Goal: Information Seeking & Learning: Learn about a topic

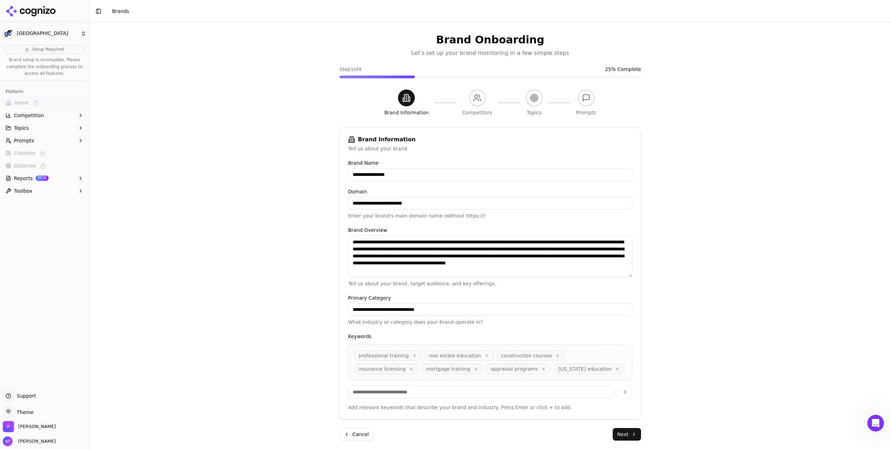
scroll to position [22, 0]
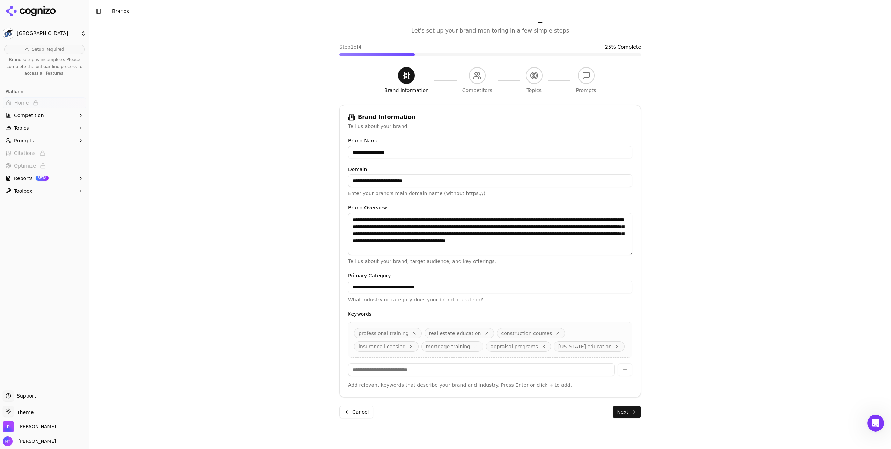
click at [26, 13] on icon at bounding box center [31, 11] width 51 height 10
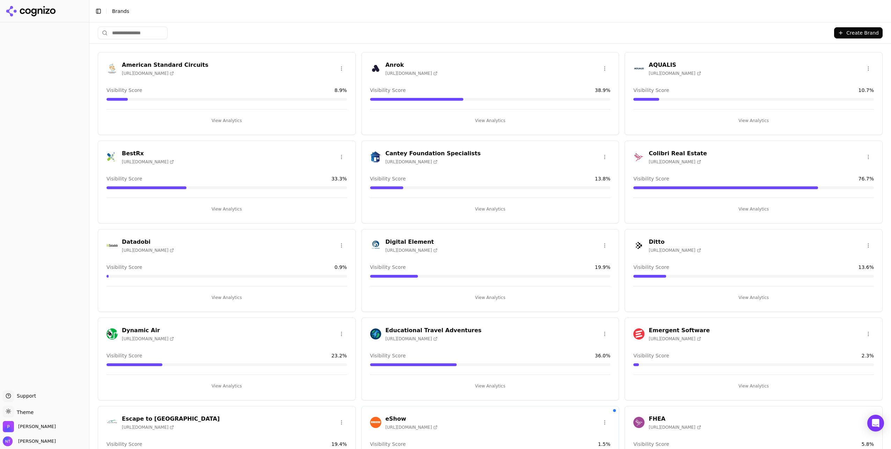
click at [678, 151] on h3 "Colibri Real Estate" at bounding box center [678, 153] width 58 height 8
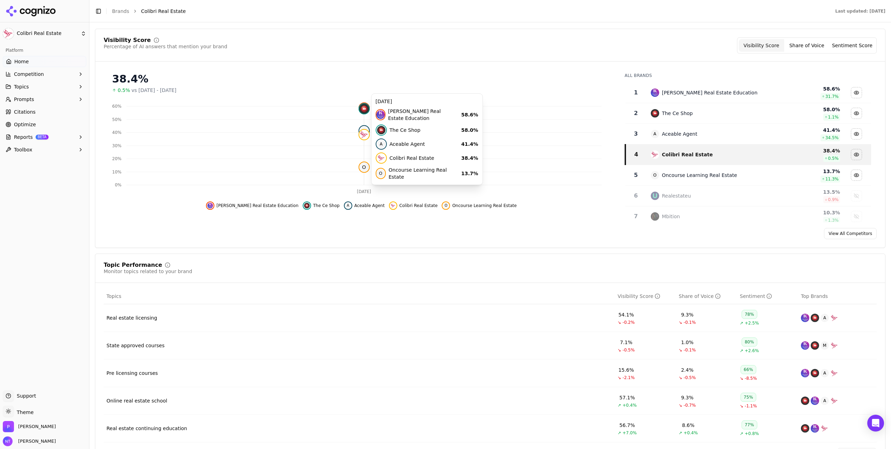
scroll to position [105, 0]
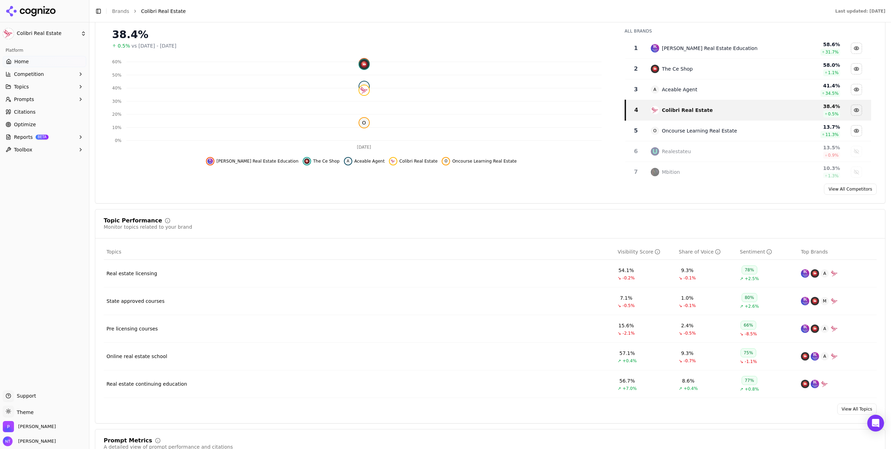
click at [39, 84] on button "Topics" at bounding box center [44, 86] width 83 height 11
click at [39, 74] on span "Competition" at bounding box center [29, 74] width 30 height 7
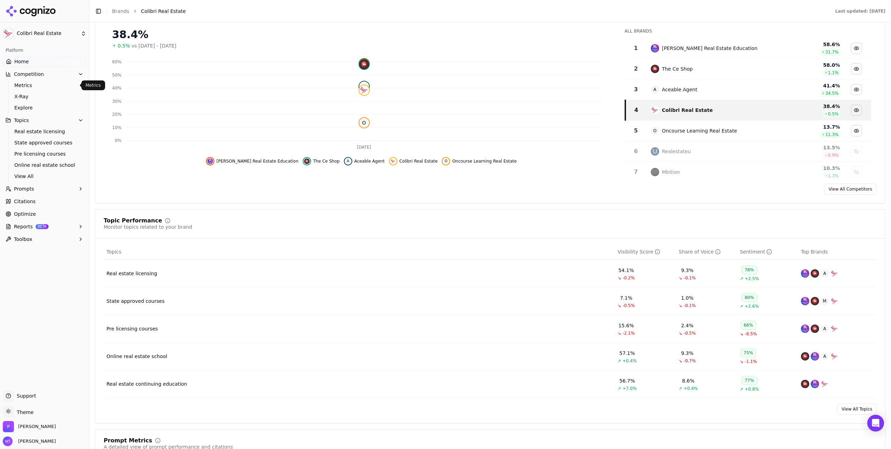
click at [32, 85] on span "Metrics" at bounding box center [44, 85] width 61 height 7
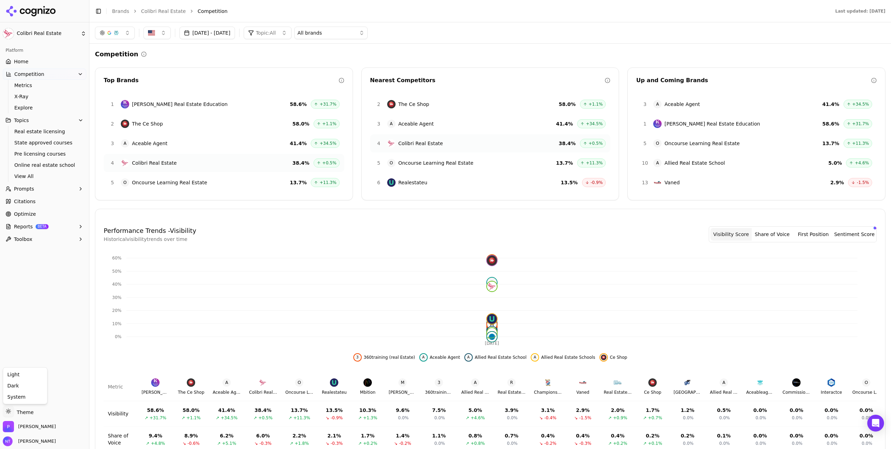
click at [22, 412] on html "Colibri Real Estate Platform Home Competition Metrics X-Ray Explore Topics Real…" at bounding box center [445, 224] width 891 height 449
click at [23, 388] on div "Dark" at bounding box center [25, 385] width 41 height 11
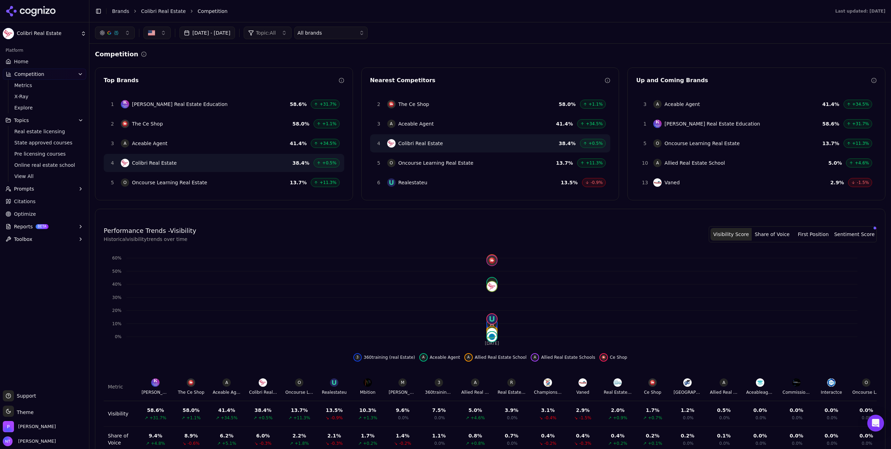
click at [18, 410] on html "Colibri Real Estate Platform Home Competition Metrics X-Ray Explore Topics Real…" at bounding box center [445, 224] width 891 height 449
click at [20, 374] on div "Light" at bounding box center [25, 374] width 41 height 11
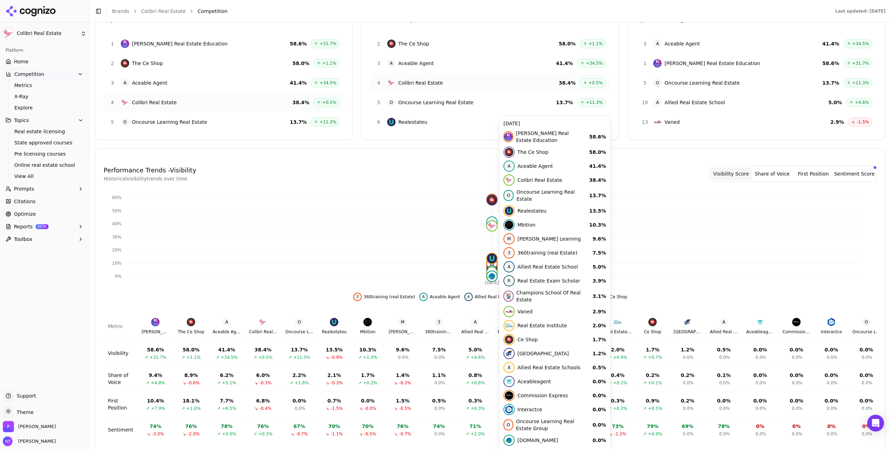
scroll to position [82, 0]
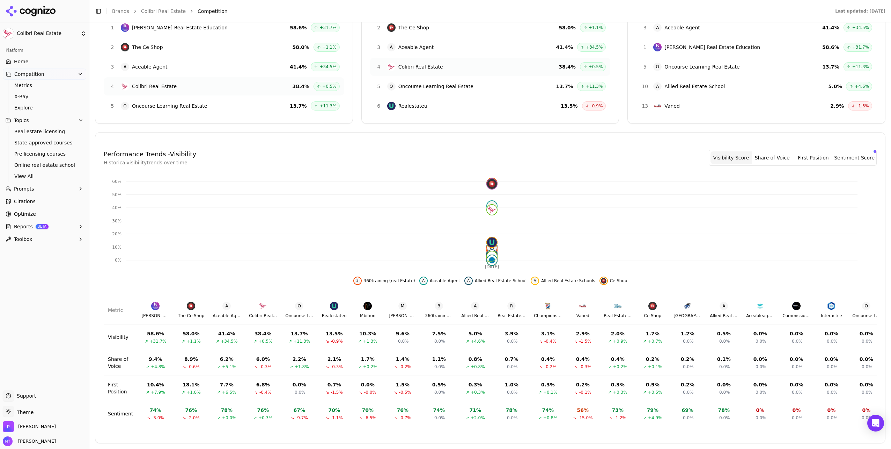
click at [28, 106] on span "Explore" at bounding box center [44, 107] width 61 height 7
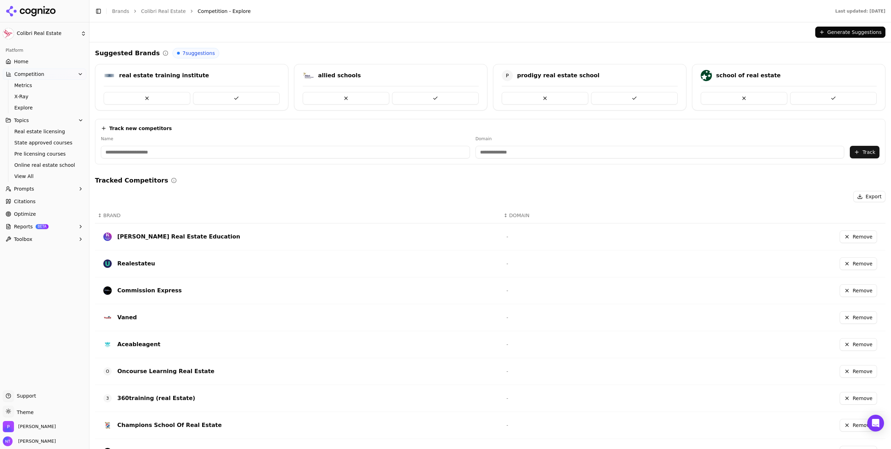
click at [28, 122] on button "Topics" at bounding box center [44, 120] width 83 height 11
click at [33, 134] on button "Prompts" at bounding box center [44, 132] width 83 height 11
click at [31, 120] on button "Topics" at bounding box center [44, 120] width 83 height 11
click at [34, 131] on span "Real estate licensing" at bounding box center [44, 131] width 61 height 7
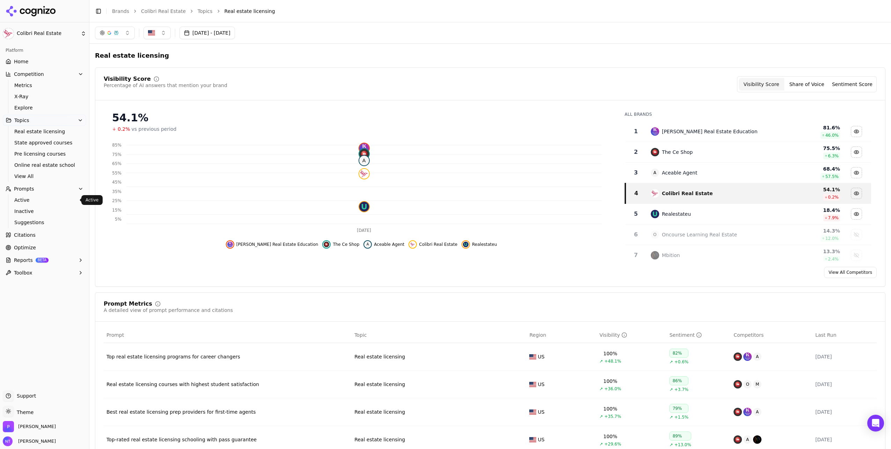
click at [32, 199] on span "Active" at bounding box center [44, 199] width 61 height 7
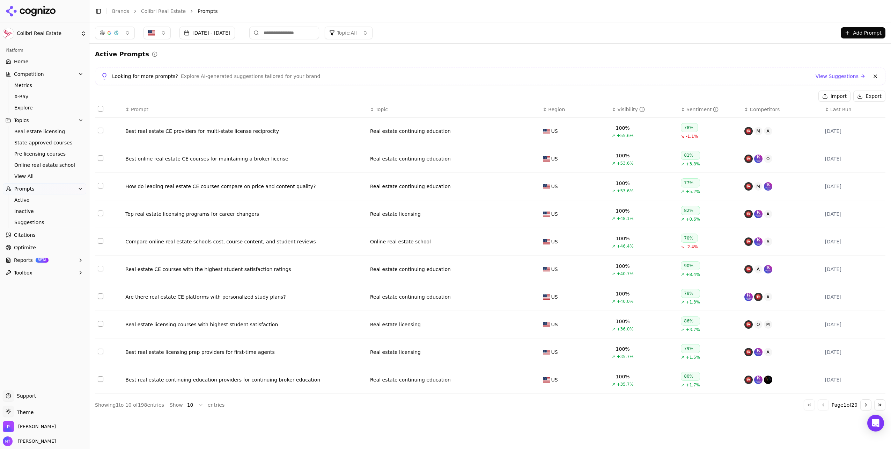
drag, startPoint x: 91, startPoint y: 99, endPoint x: 299, endPoint y: 216, distance: 237.9
click at [299, 216] on div "Colibri Real Estate Platform Home Competition Metrics X-Ray Explore Topics Real…" at bounding box center [445, 224] width 891 height 449
click at [228, 94] on div "Import Export" at bounding box center [490, 95] width 791 height 11
click at [24, 88] on span "Metrics" at bounding box center [44, 85] width 61 height 7
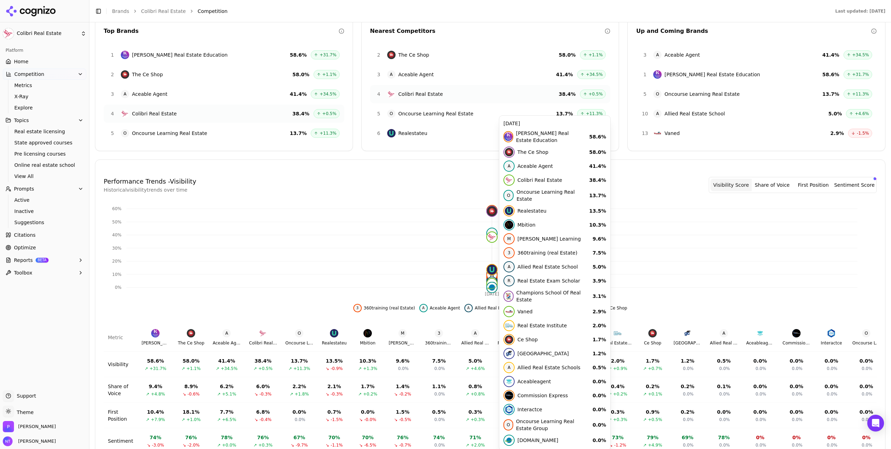
scroll to position [82, 0]
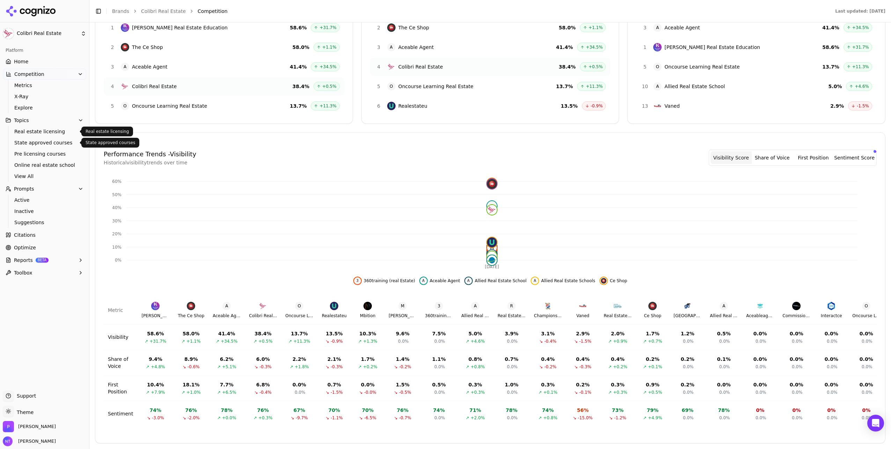
click at [39, 126] on link "Real estate licensing" at bounding box center [45, 131] width 66 height 10
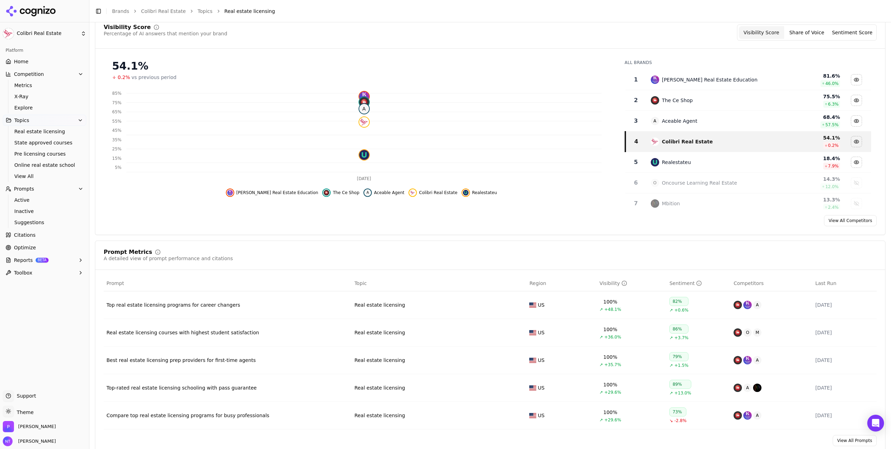
scroll to position [53, 0]
click at [39, 86] on span "Metrics" at bounding box center [44, 85] width 61 height 7
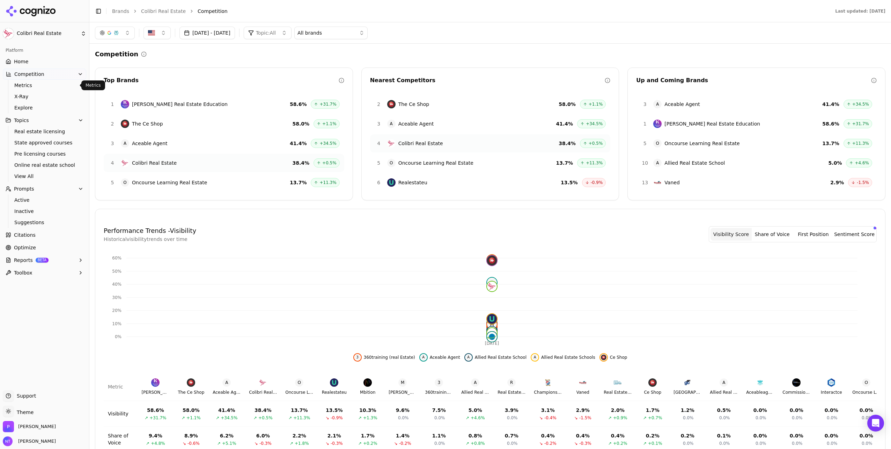
click at [37, 86] on span "Metrics" at bounding box center [44, 85] width 61 height 7
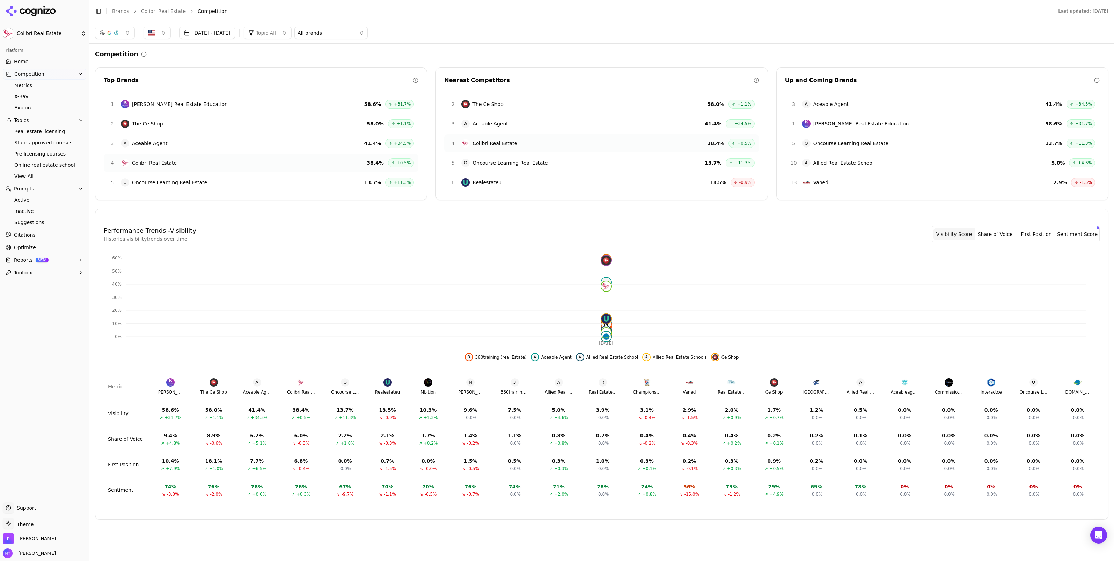
drag, startPoint x: 879, startPoint y: 1, endPoint x: 859, endPoint y: 27, distance: 32.8
click at [859, 27] on div "[DATE] - [DATE] Topic: All All brands" at bounding box center [602, 33] width 1014 height 13
click at [33, 132] on span "Real estate licensing" at bounding box center [44, 131] width 61 height 7
